Goal: Communication & Community: Ask a question

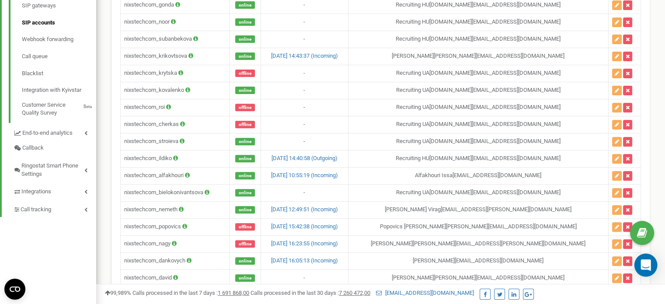
click at [651, 265] on div "Open Intercom Messenger" at bounding box center [645, 264] width 23 height 23
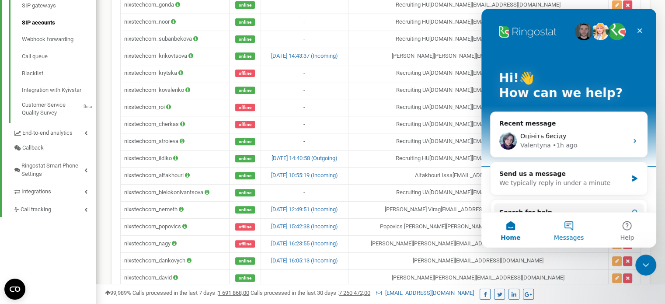
click at [566, 221] on button "Messages" at bounding box center [568, 229] width 58 height 35
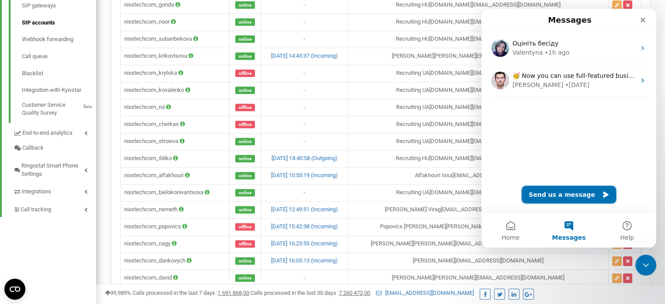
drag, startPoint x: 570, startPoint y: 194, endPoint x: 559, endPoint y: 196, distance: 10.6
click at [570, 194] on button "Send us a message" at bounding box center [568, 194] width 94 height 17
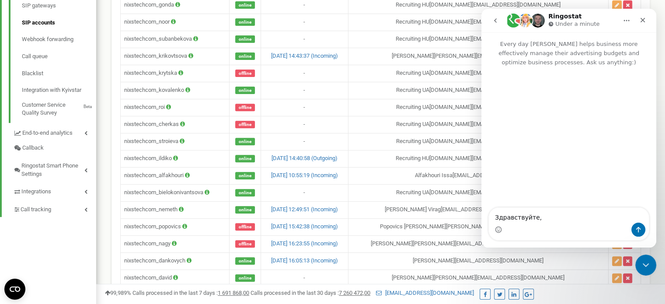
type textarea "Здравствуйте,"
type textarea "D"
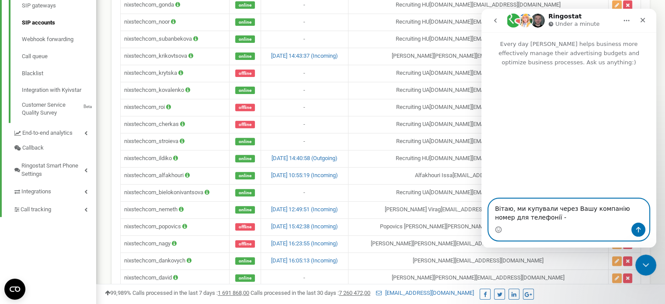
click at [569, 217] on textarea "Вітаю, ми купували через Вашу компанію номер для телефонії -" at bounding box center [569, 211] width 160 height 24
click at [537, 217] on textarea "Вітаю, ми купували через Вашу компанію номер для телефонії -" at bounding box center [569, 211] width 160 height 24
paste textarea "[PHONE_NUMBER]"
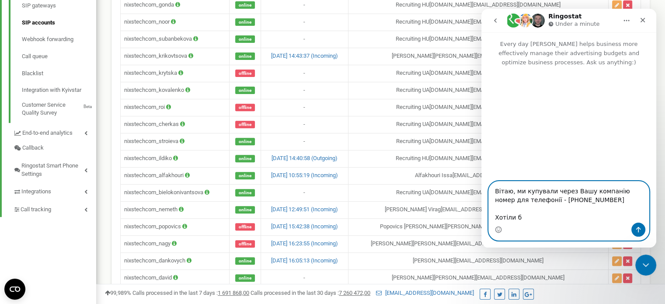
click at [546, 216] on textarea "Вітаю, ми купували через Вашу компанію номер для телефонії - [PHONE_NUMBER] Хот…" at bounding box center [569, 201] width 160 height 41
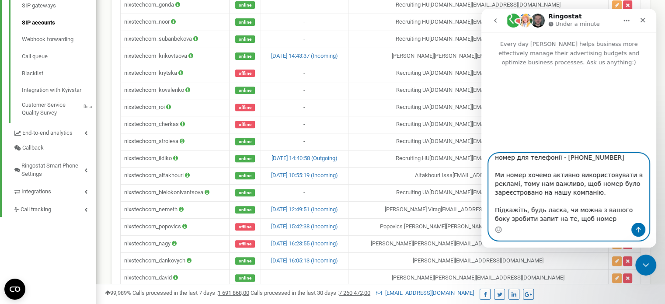
scroll to position [23, 0]
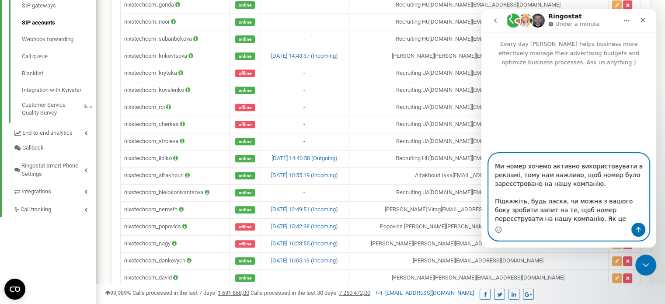
type textarea "Вітаю, ми купували через Вашу компанію номер для телефонії - [PHONE_NUMBER] Ми …"
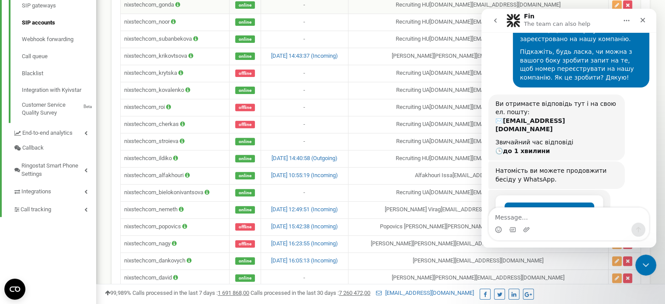
scroll to position [128, 0]
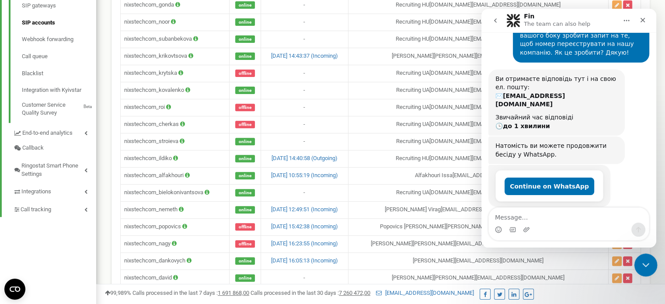
drag, startPoint x: 643, startPoint y: 257, endPoint x: 653, endPoint y: 266, distance: 13.0
click at [643, 256] on div "Close Intercom Messenger" at bounding box center [644, 263] width 21 height 21
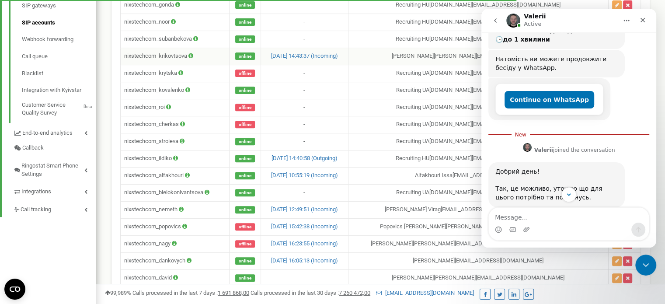
scroll to position [215, 0]
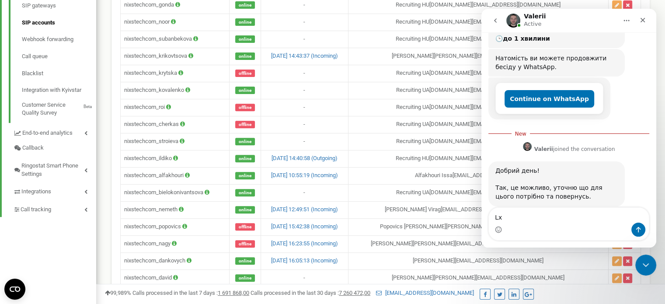
type textarea "L"
type textarea "Дякую."
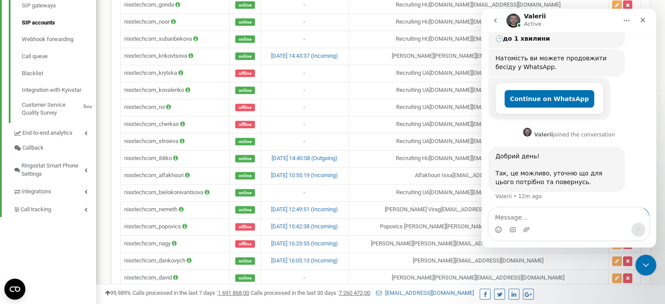
scroll to position [227, 0]
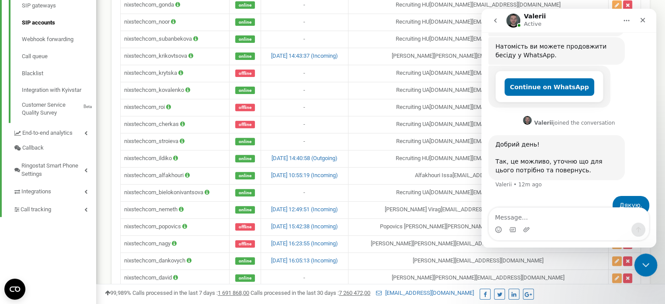
click at [646, 261] on icon "Close Intercom Messenger" at bounding box center [644, 263] width 10 height 10
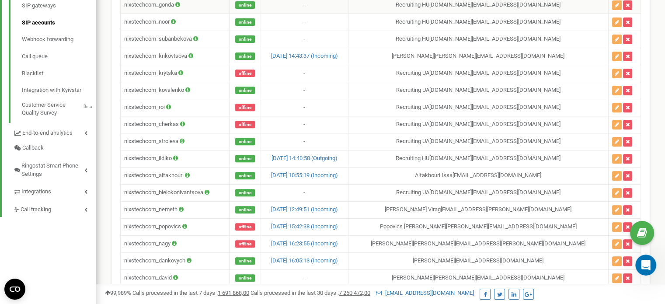
scroll to position [260, 0]
